Goal: Information Seeking & Learning: Learn about a topic

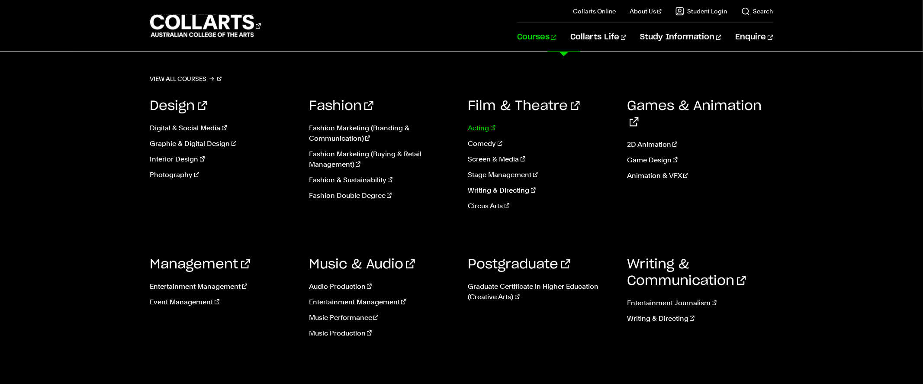
click at [478, 128] on link "Acting" at bounding box center [541, 128] width 146 height 10
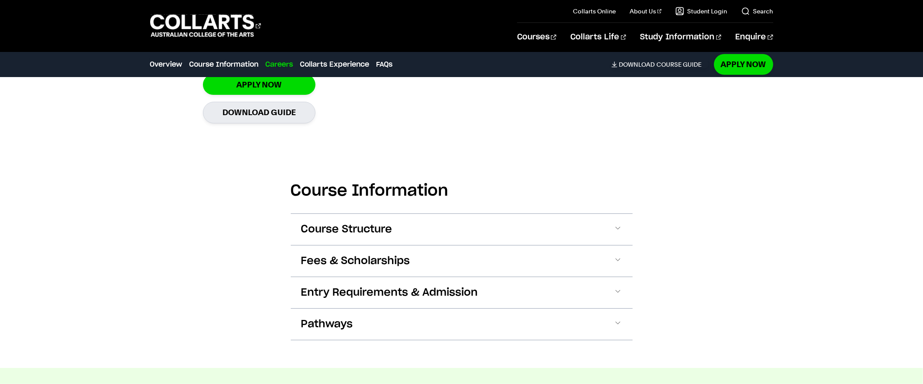
scroll to position [736, 0]
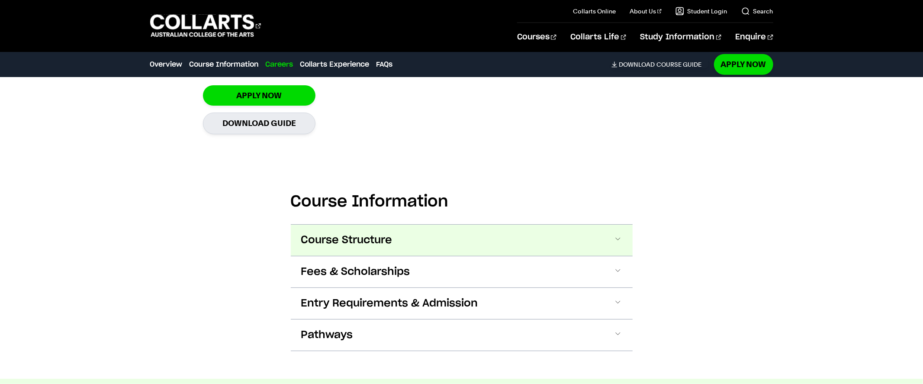
click at [0, 0] on span "Course Structure" at bounding box center [0, 0] width 0 height 0
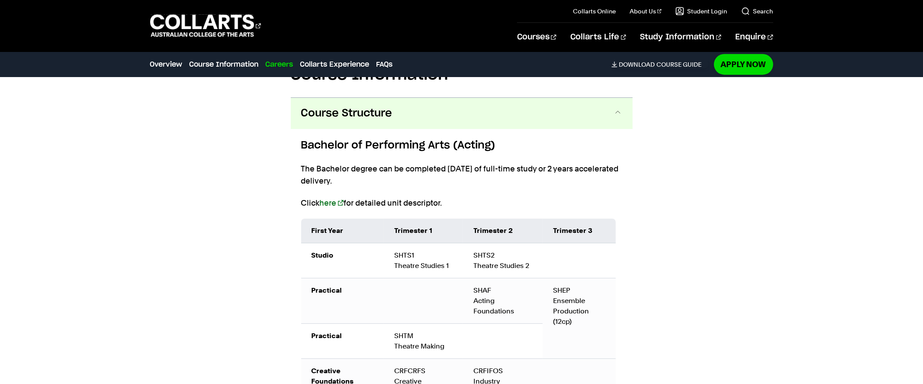
scroll to position [882, 0]
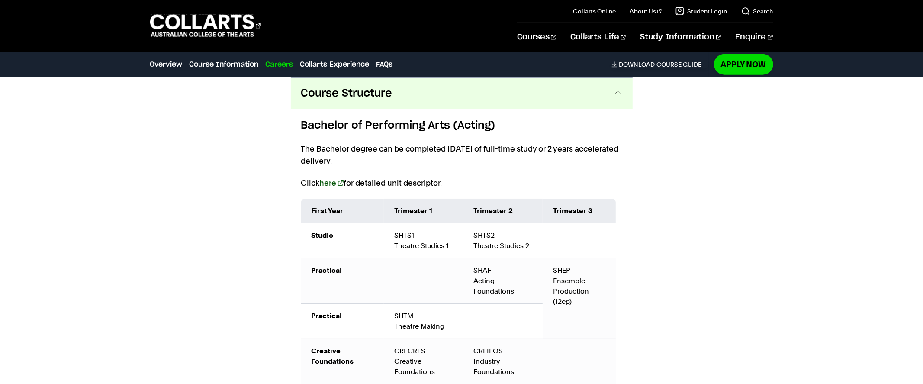
click at [326, 183] on link "here" at bounding box center [332, 182] width 24 height 9
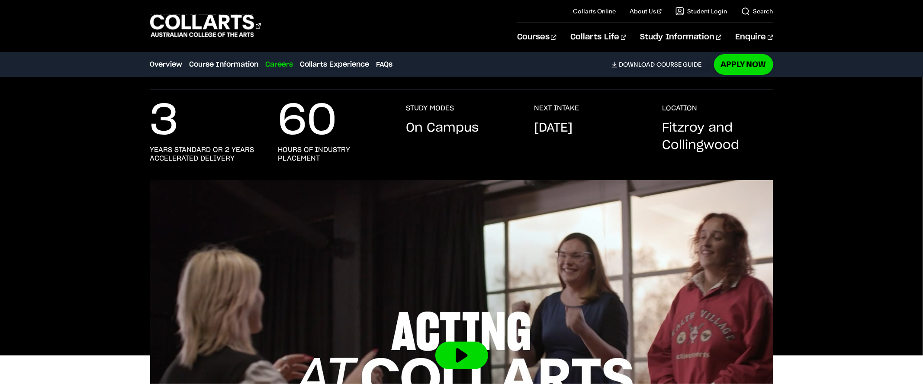
scroll to position [0, 0]
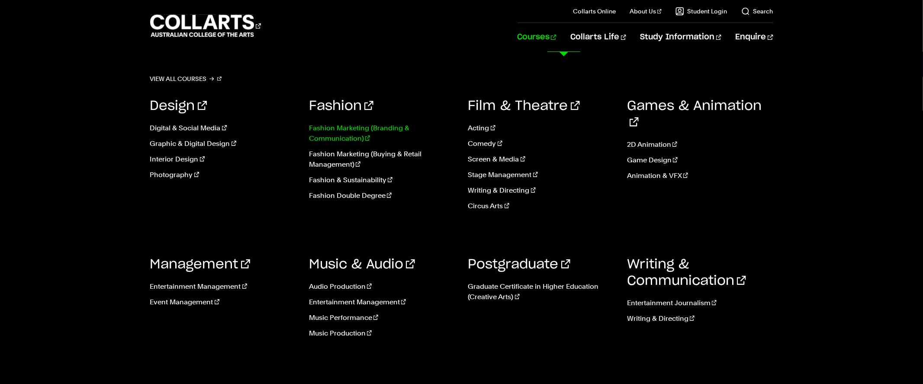
click at [352, 135] on link "Fashion Marketing (Branding & Communication)" at bounding box center [382, 133] width 146 height 21
click at [362, 152] on link "Fashion Marketing (Buying & Retail Management)" at bounding box center [382, 159] width 146 height 21
